Goal: Task Accomplishment & Management: Use online tool/utility

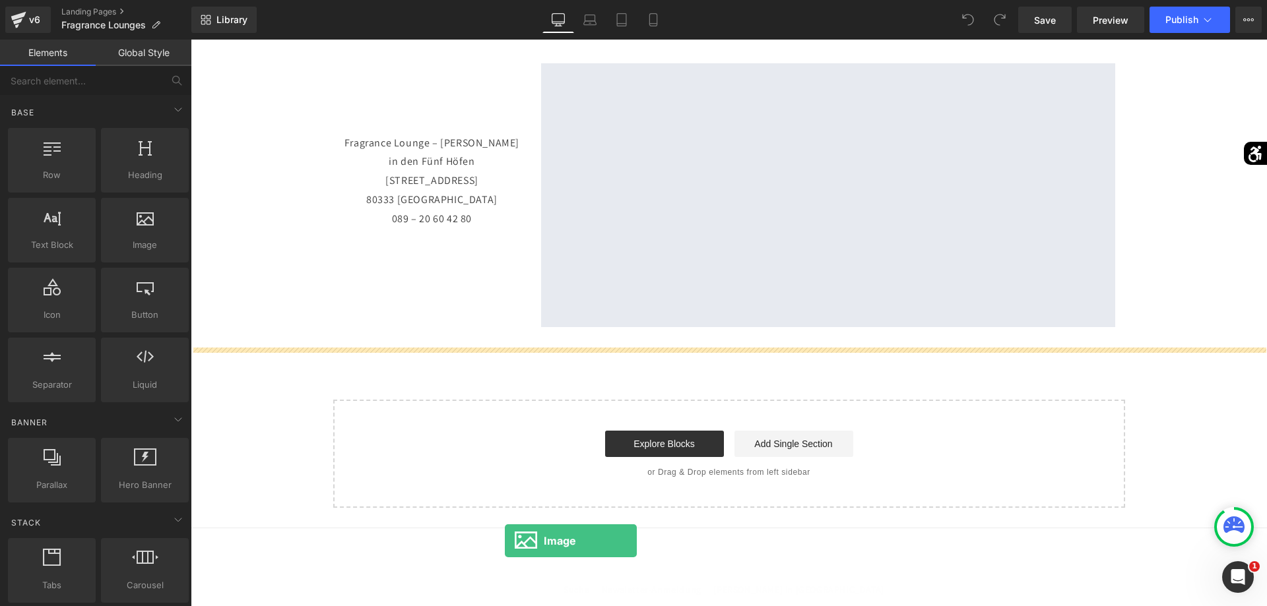
scroll to position [1557, 0]
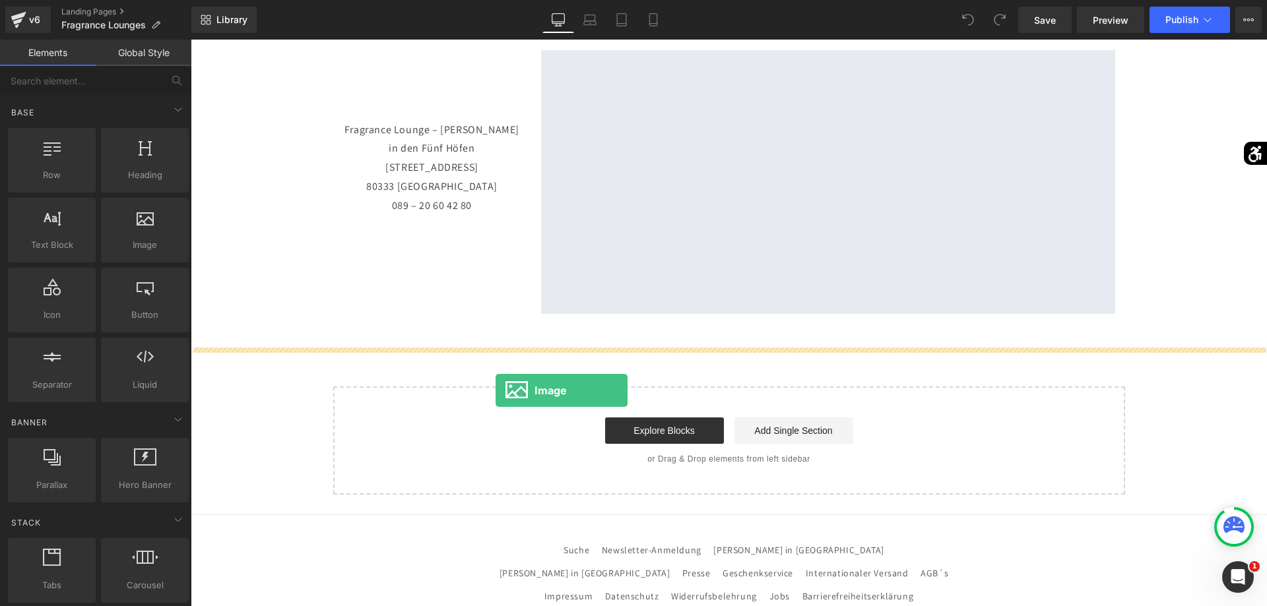
drag, startPoint x: 348, startPoint y: 260, endPoint x: 496, endPoint y: 388, distance: 196.1
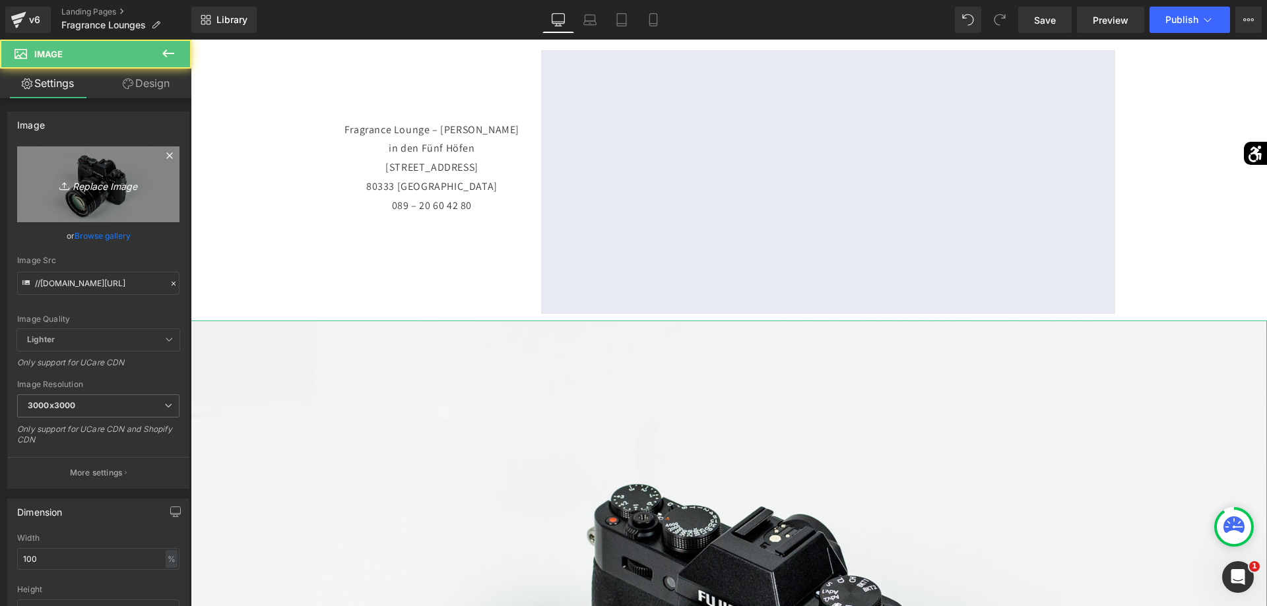
click at [142, 210] on link "Replace Image" at bounding box center [98, 185] width 162 height 76
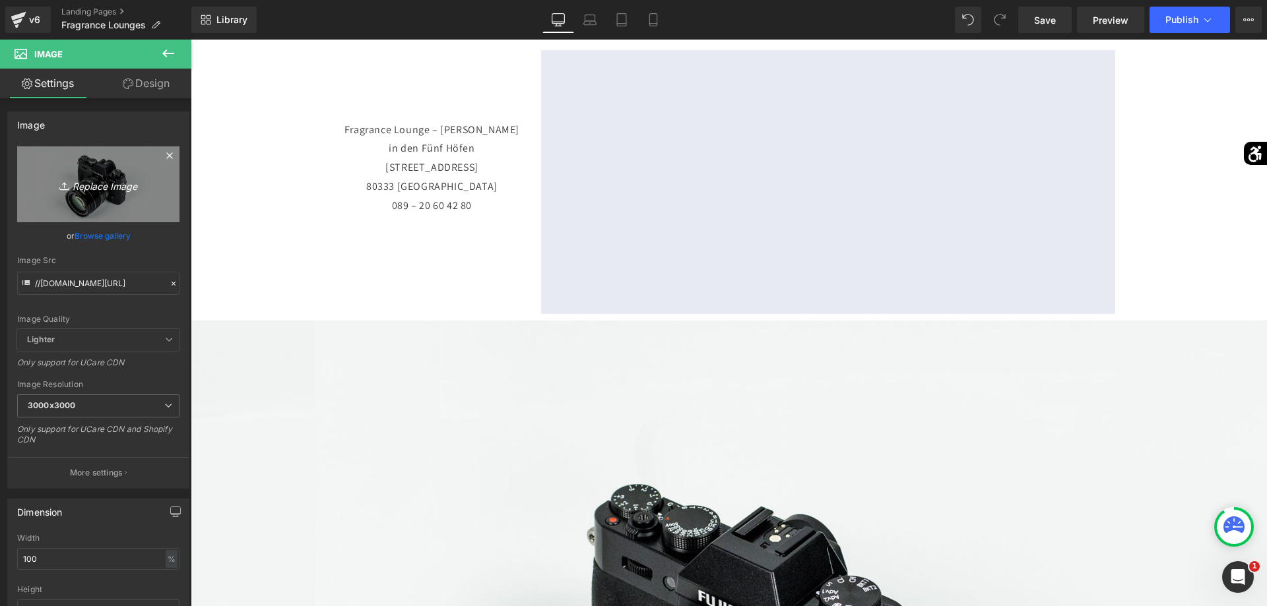
type input "C:\fakepath\[PERSON_NAME].jpg"
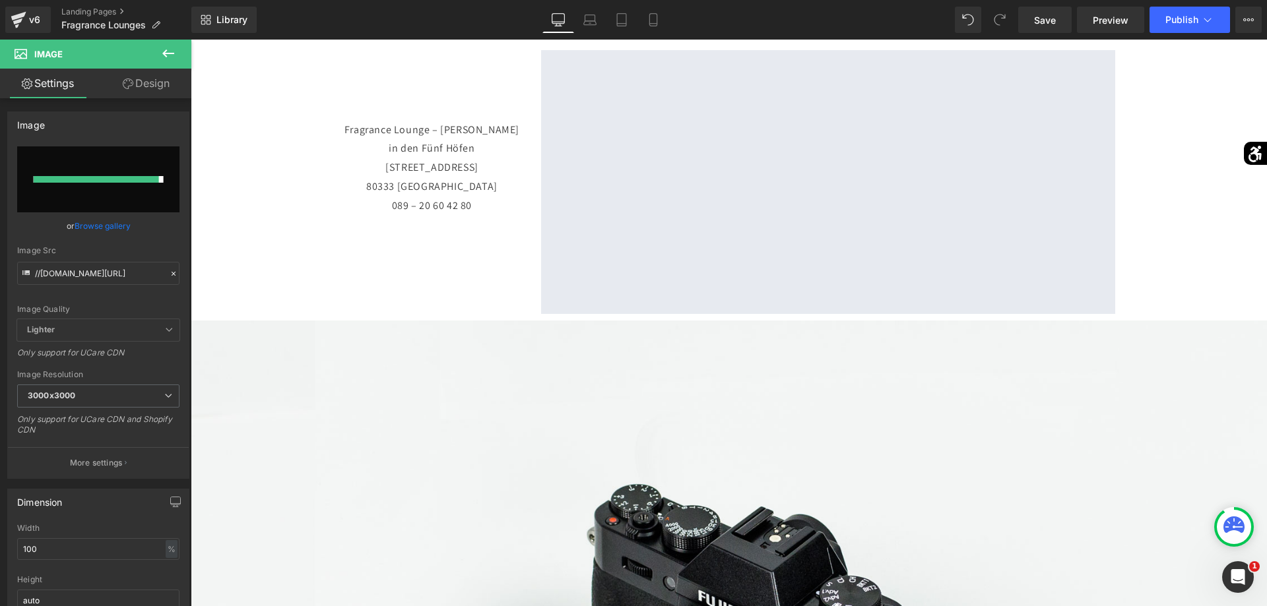
type input "[URL][DOMAIN_NAME][PERSON_NAME]"
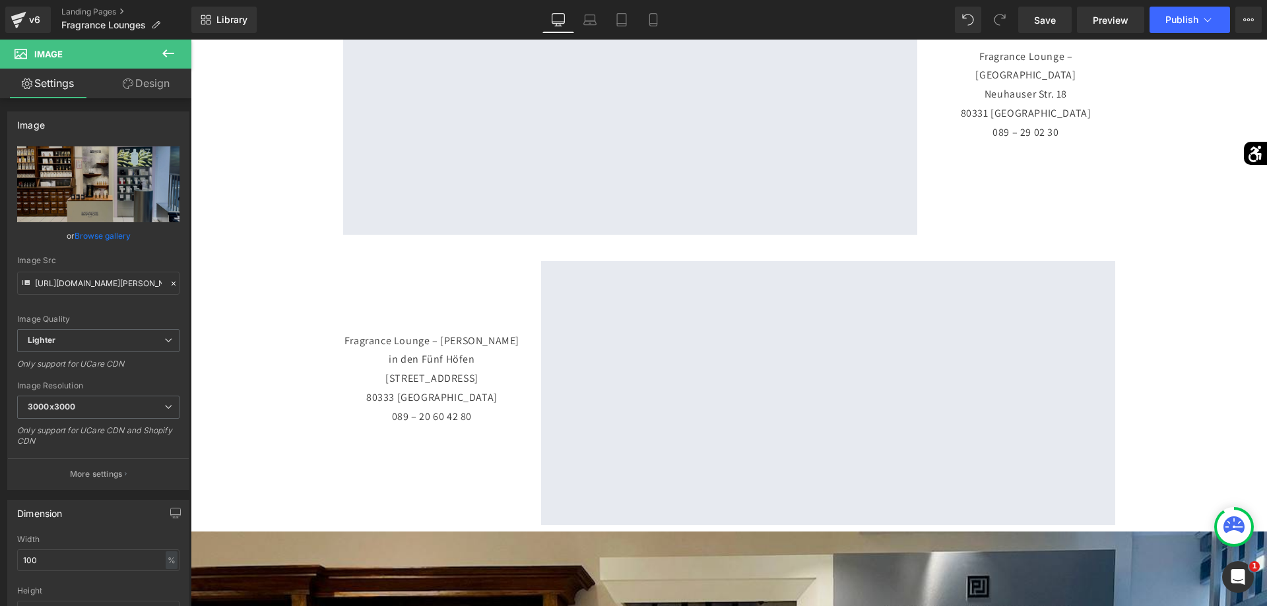
scroll to position [1077, 0]
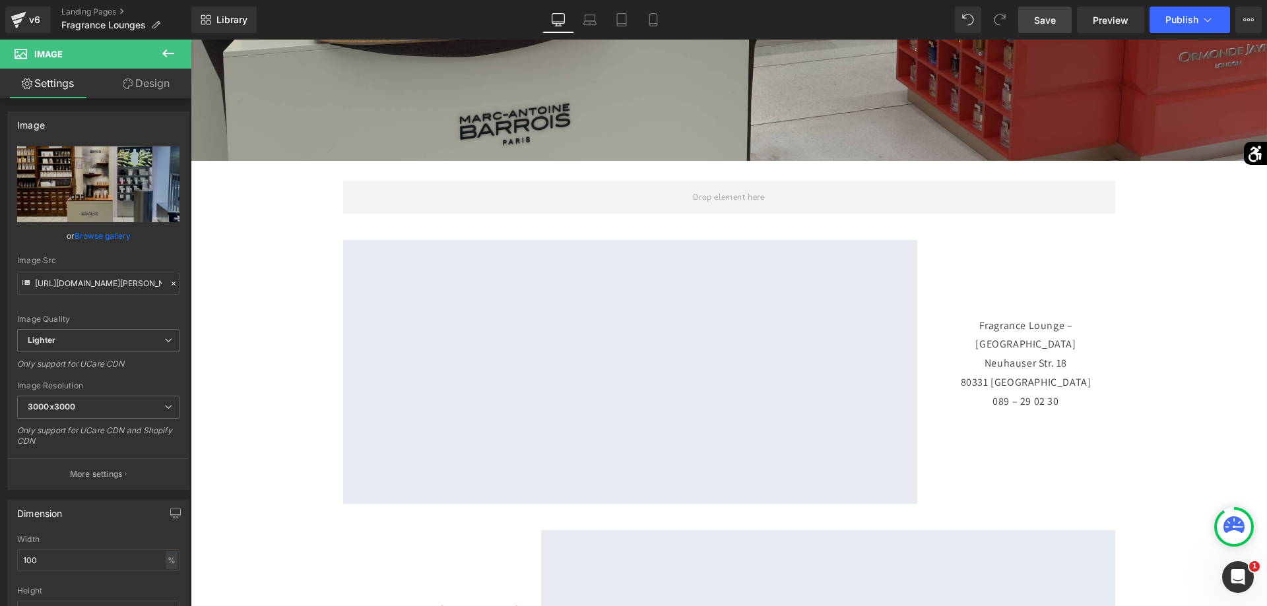
click at [1054, 30] on link "Save" at bounding box center [1044, 20] width 53 height 26
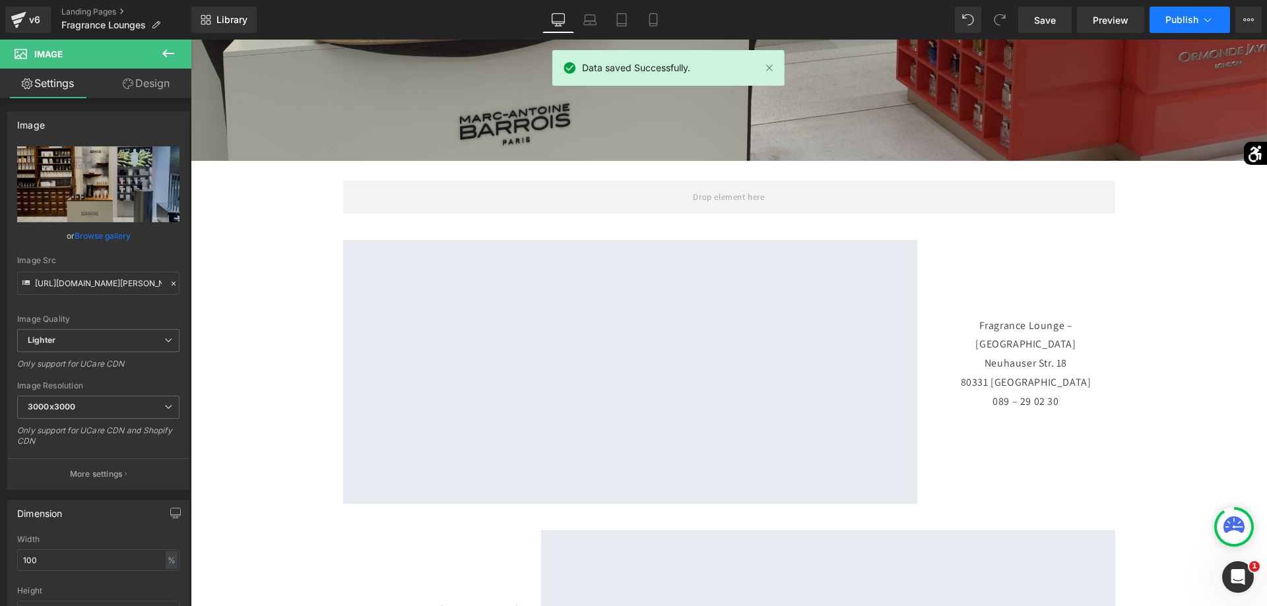
click at [1196, 25] on span "Publish" at bounding box center [1181, 20] width 33 height 11
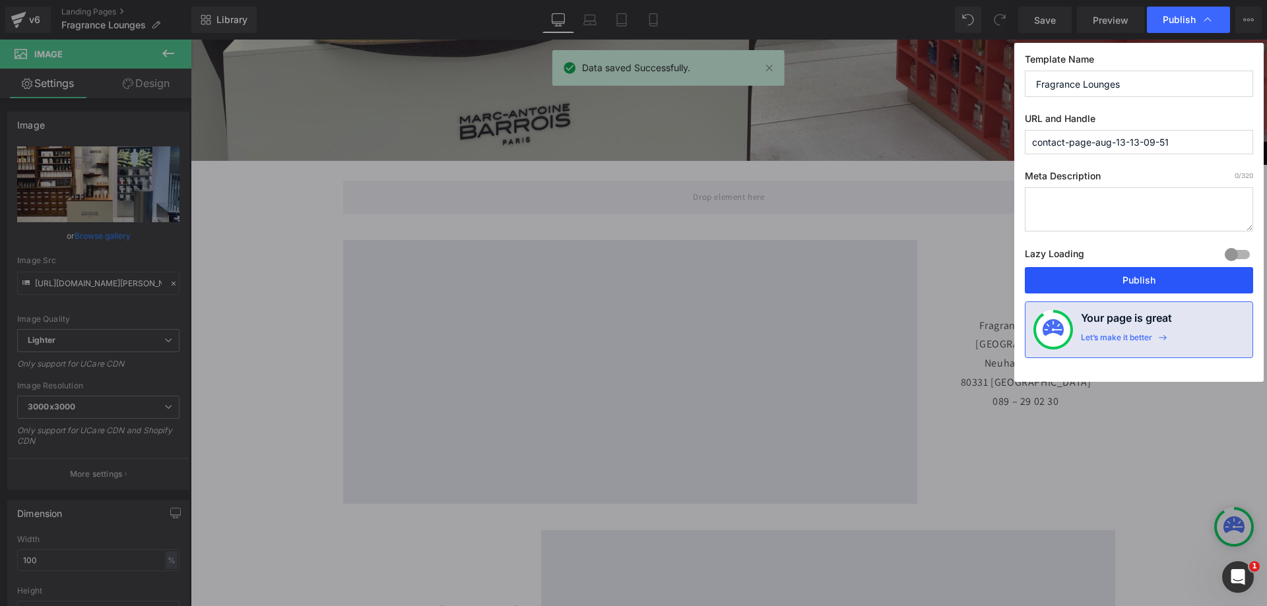
click at [1115, 277] on button "Publish" at bounding box center [1139, 280] width 228 height 26
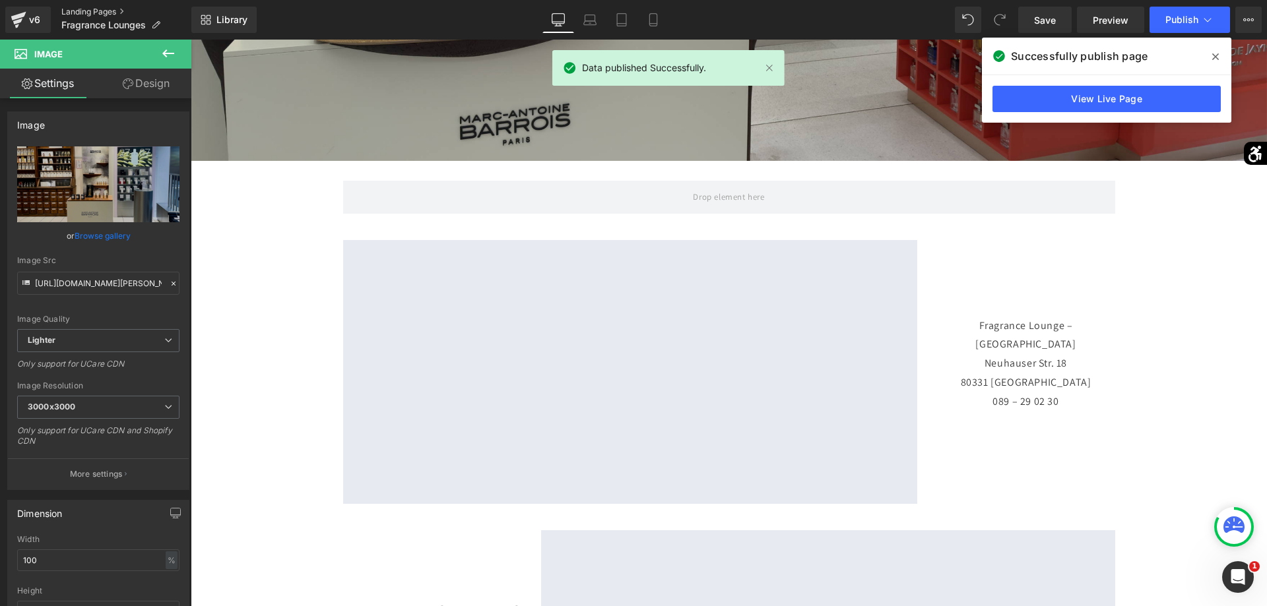
click at [95, 10] on link "Landing Pages" at bounding box center [126, 12] width 130 height 11
